Goal: Information Seeking & Learning: Learn about a topic

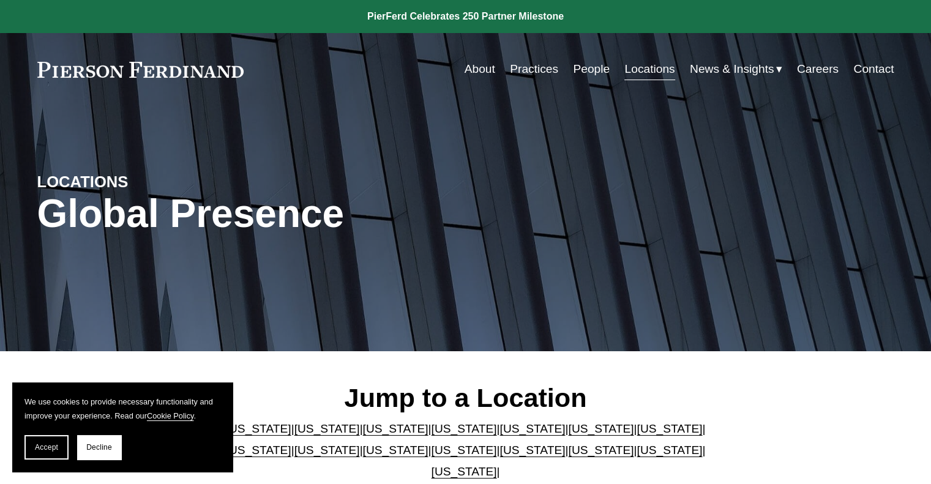
drag, startPoint x: 0, startPoint y: 0, endPoint x: 595, endPoint y: 67, distance: 598.4
click at [595, 67] on link "People" at bounding box center [591, 69] width 37 height 23
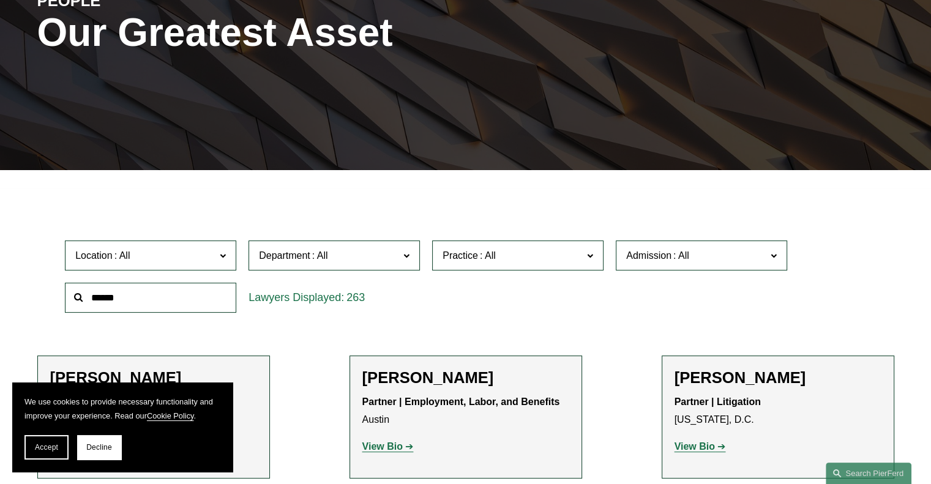
scroll to position [306, 0]
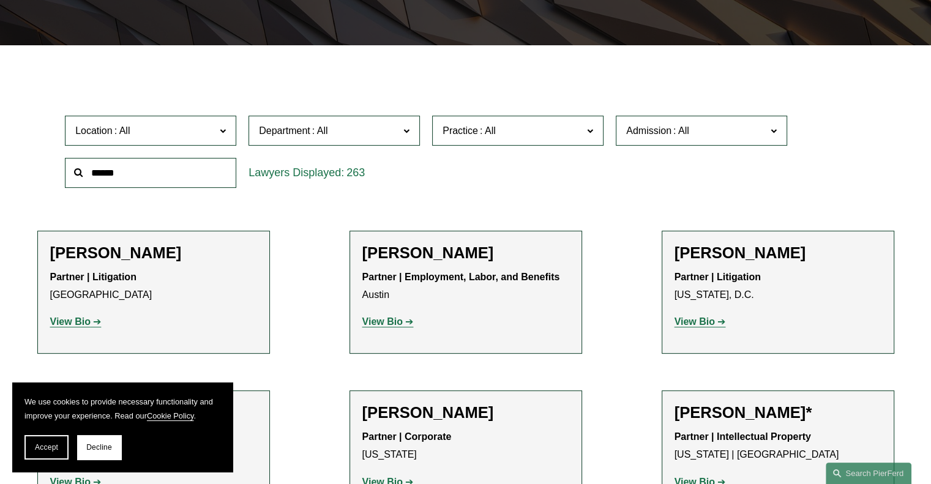
click at [136, 177] on input "text" at bounding box center [150, 173] width 171 height 30
type input "******"
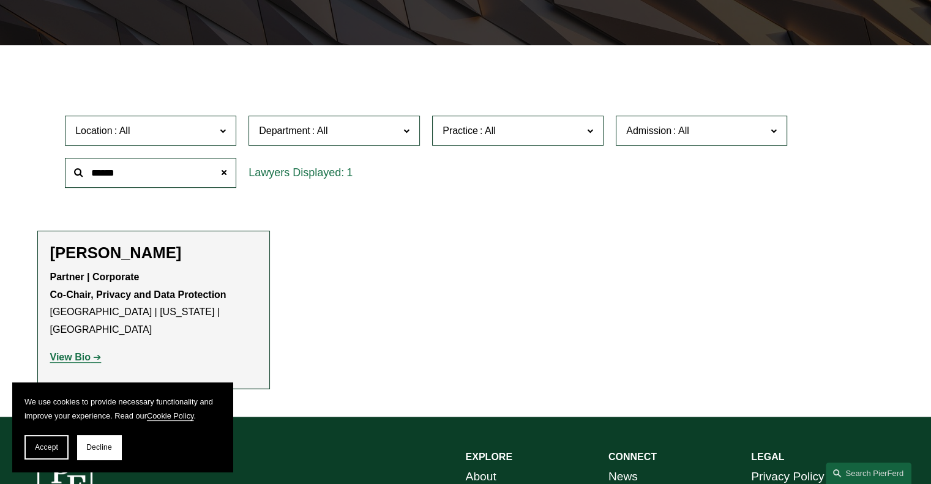
click at [83, 352] on strong "View Bio" at bounding box center [70, 357] width 40 height 10
